Goal: Task Accomplishment & Management: Manage account settings

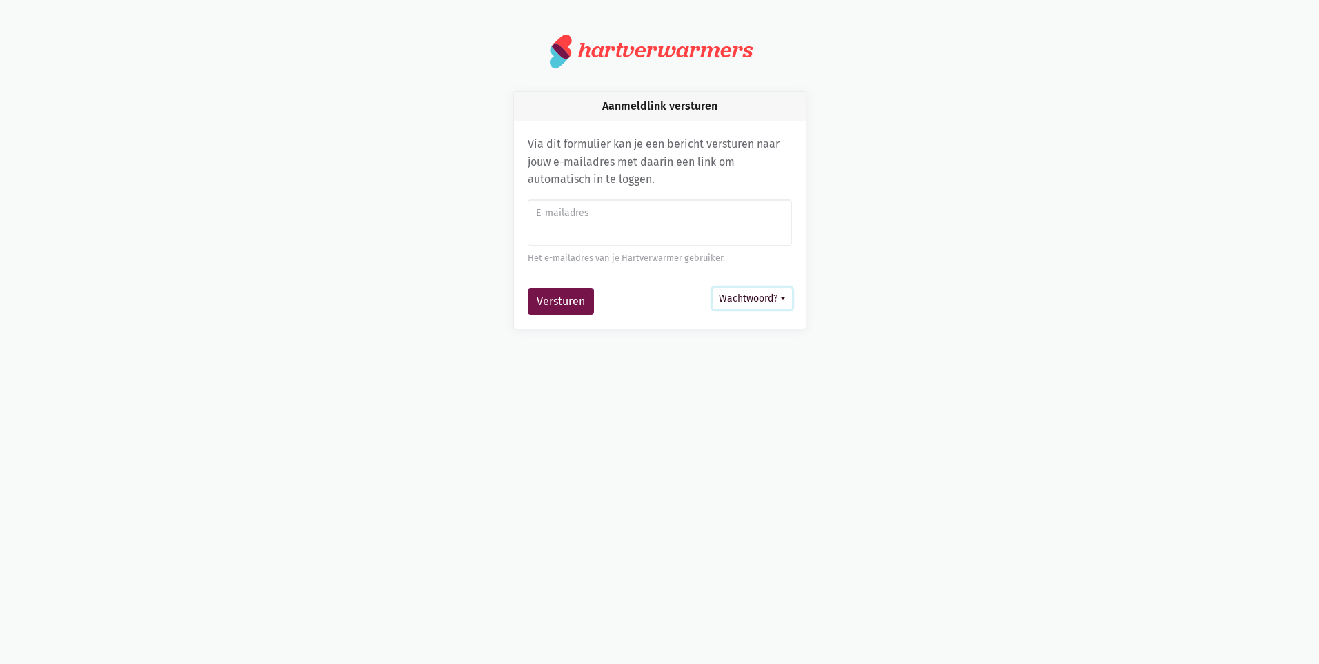
click at [759, 292] on button "Wachtwoord?" at bounding box center [752, 298] width 79 height 21
click at [747, 347] on link "Wachtwoord instellen" at bounding box center [703, 353] width 177 height 23
type input "[EMAIL_ADDRESS][DOMAIN_NAME]"
click at [753, 297] on button "Aanmelden?" at bounding box center [754, 298] width 75 height 21
click at [732, 333] on link "Aanmelden met wachtwoord" at bounding box center [695, 330] width 191 height 23
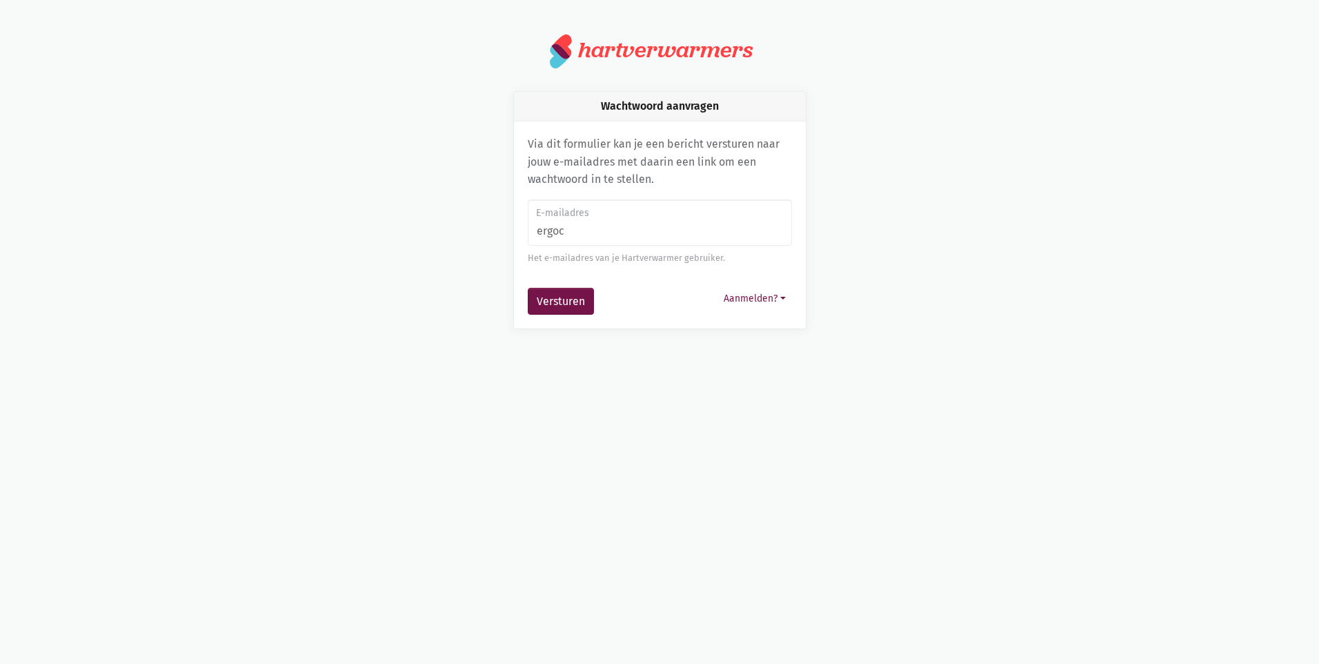
type input "ergoc@baronievanboelare.be"
click at [577, 294] on button "Versturen" at bounding box center [561, 302] width 66 height 28
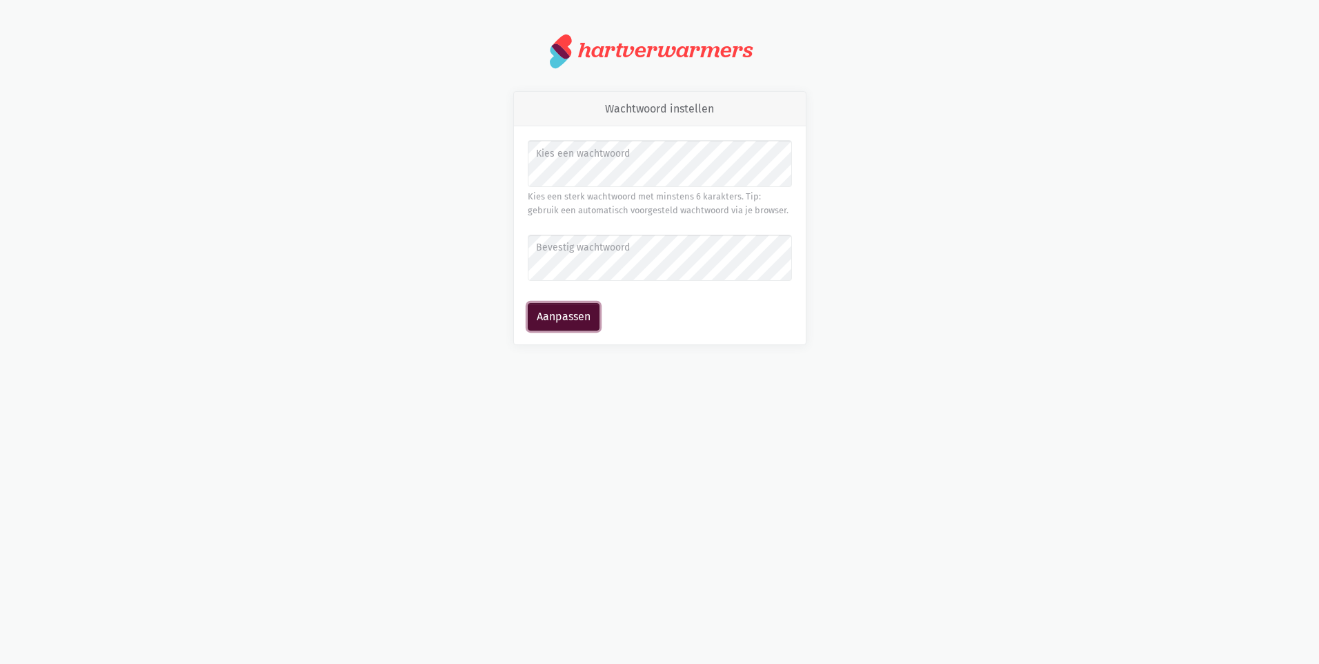
click at [553, 314] on button "Aanpassen" at bounding box center [564, 317] width 72 height 28
